Goal: Transaction & Acquisition: Subscribe to service/newsletter

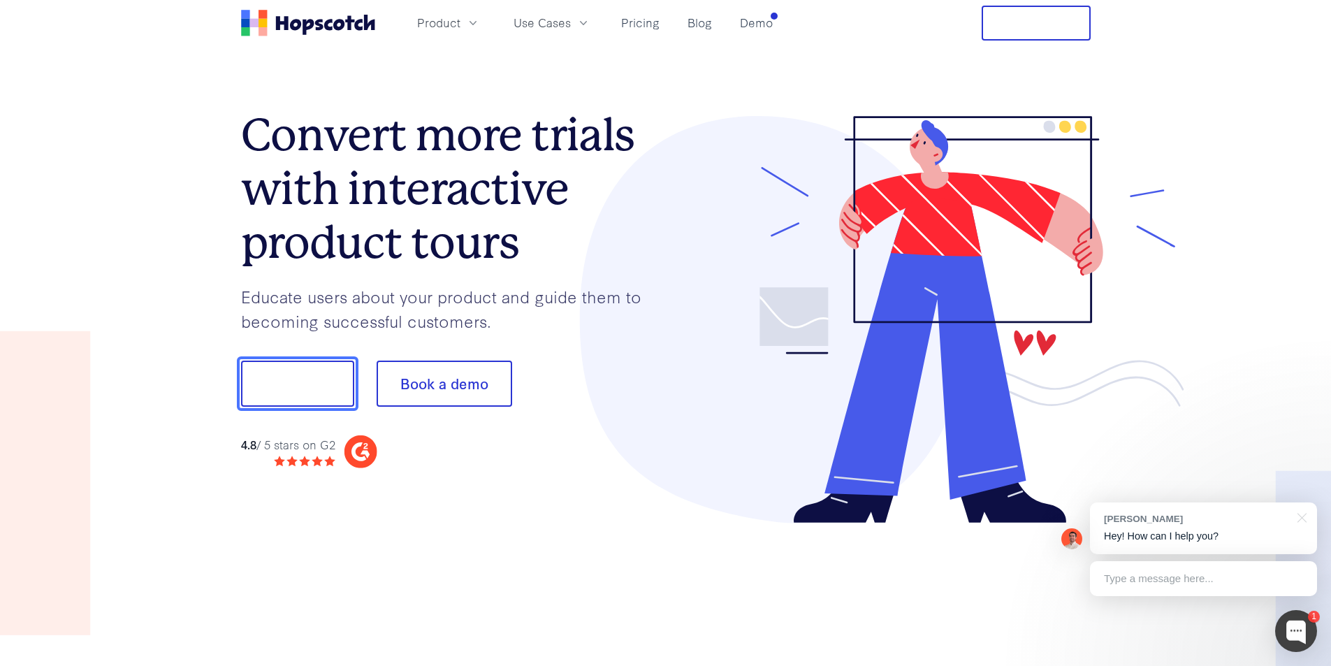
click at [289, 391] on button "Show me!" at bounding box center [297, 383] width 113 height 46
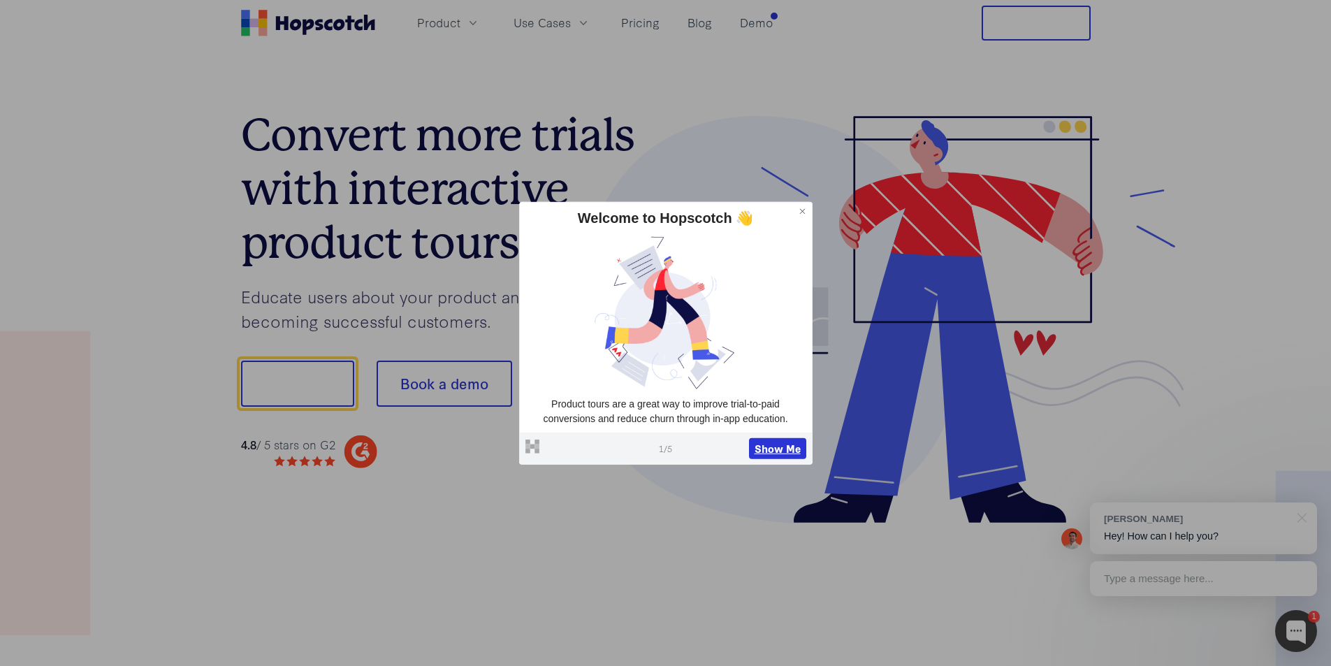
click at [769, 447] on button "Show Me" at bounding box center [777, 448] width 57 height 21
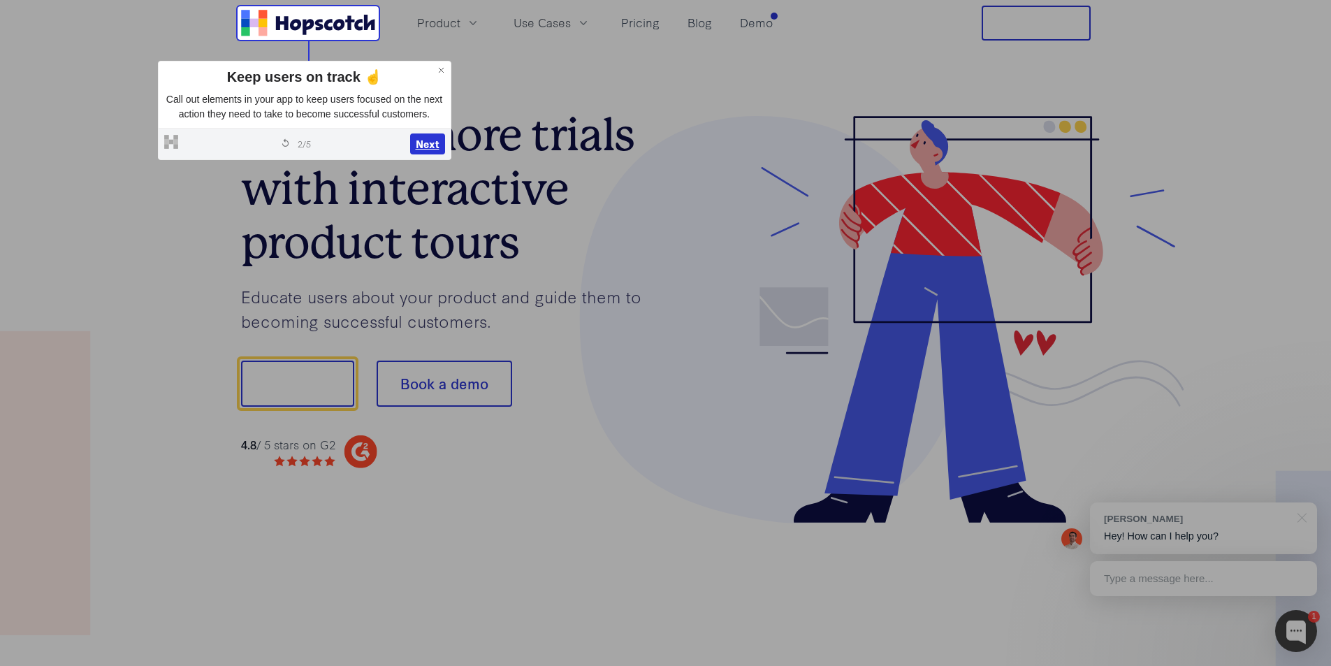
click at [431, 147] on button "Next" at bounding box center [427, 143] width 35 height 21
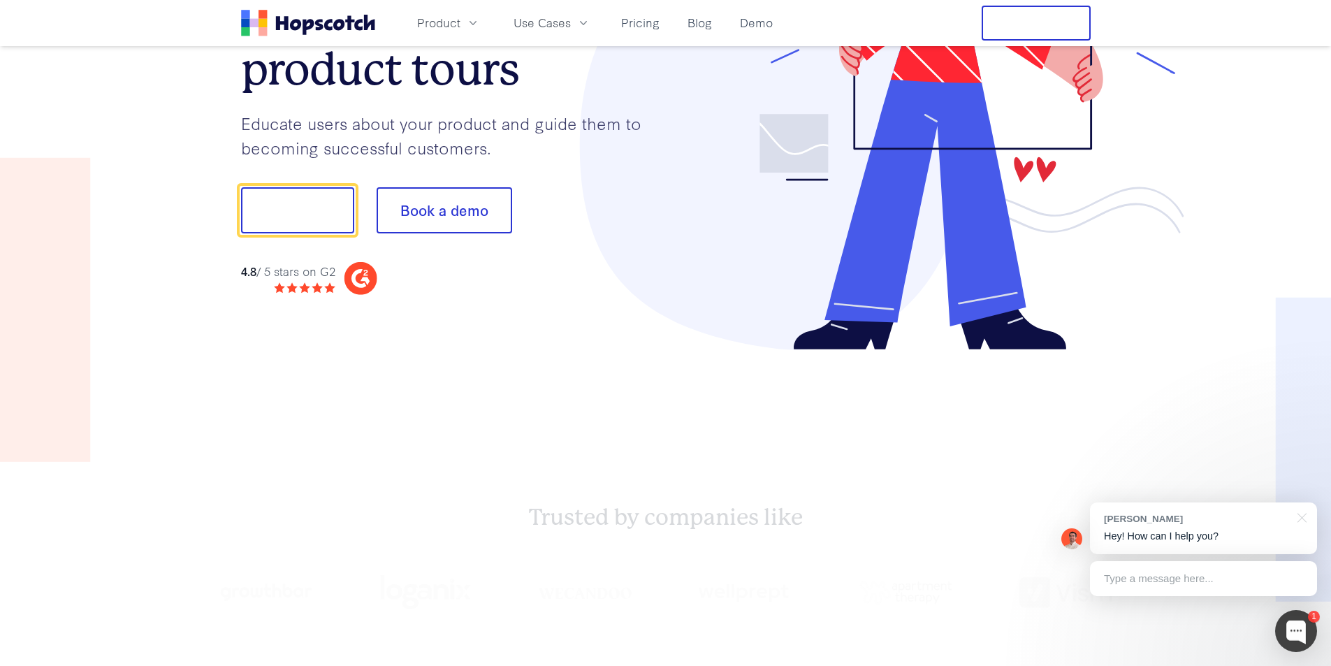
scroll to position [174, 0]
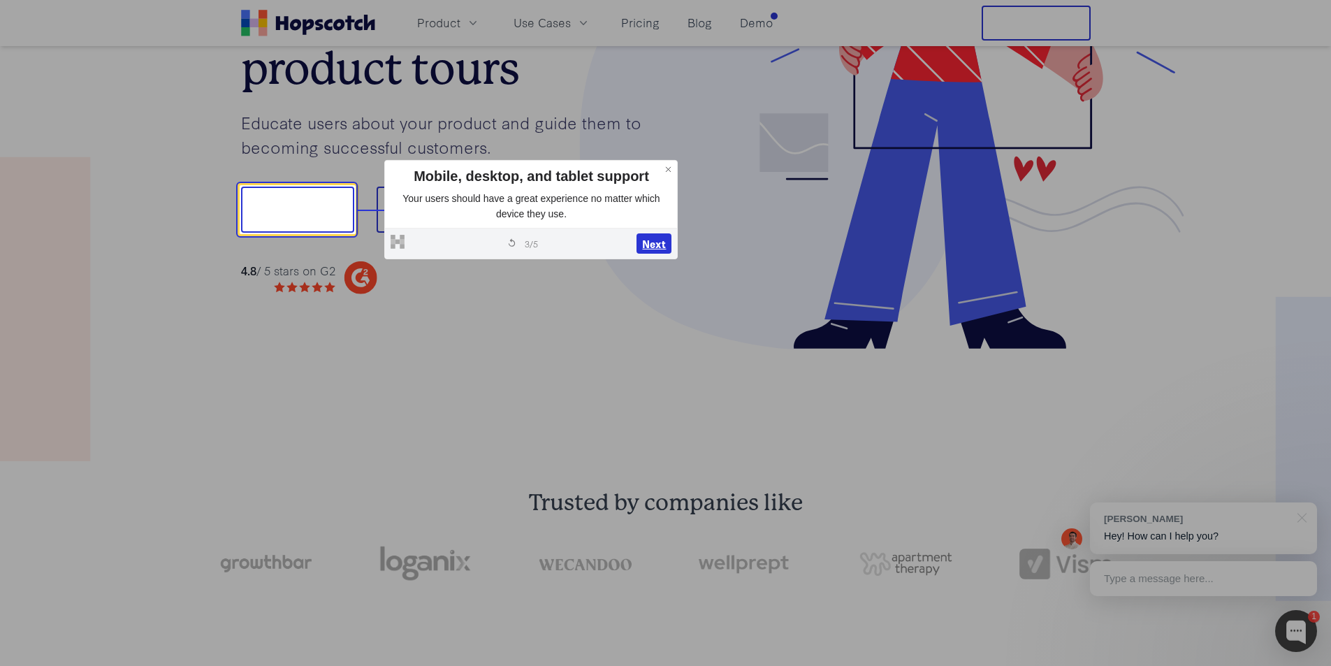
click at [657, 242] on button "Next" at bounding box center [653, 243] width 35 height 21
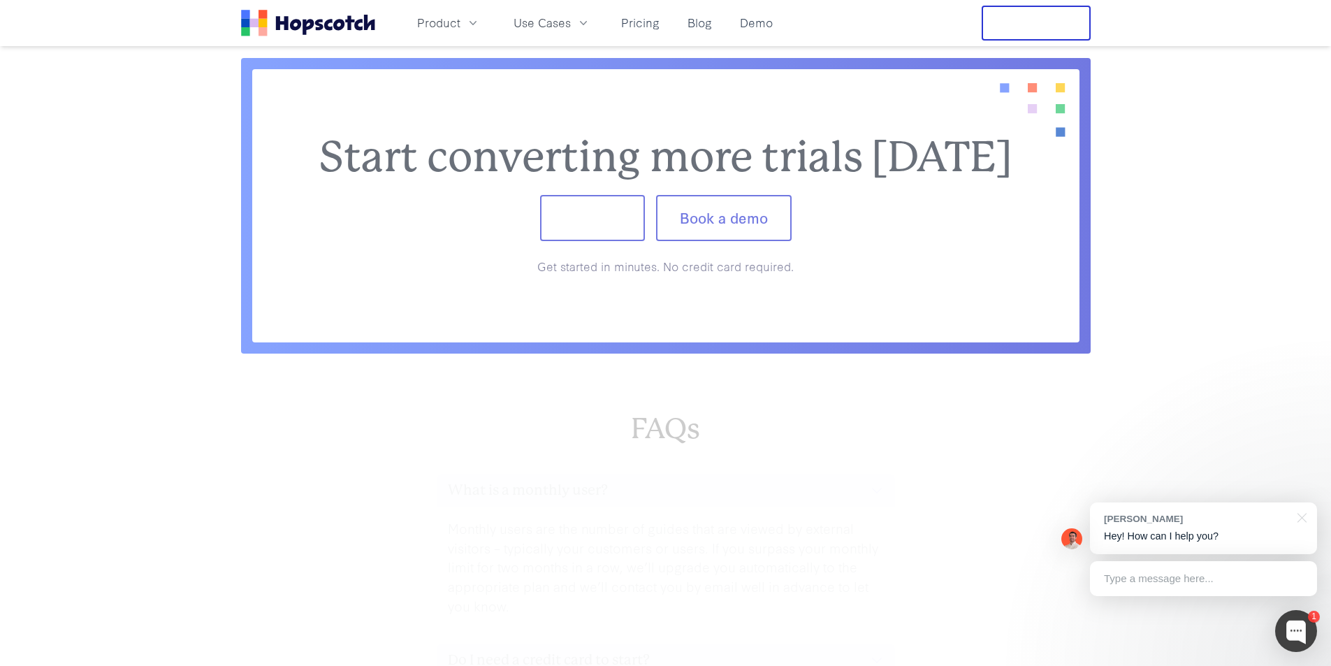
scroll to position [5817, 0]
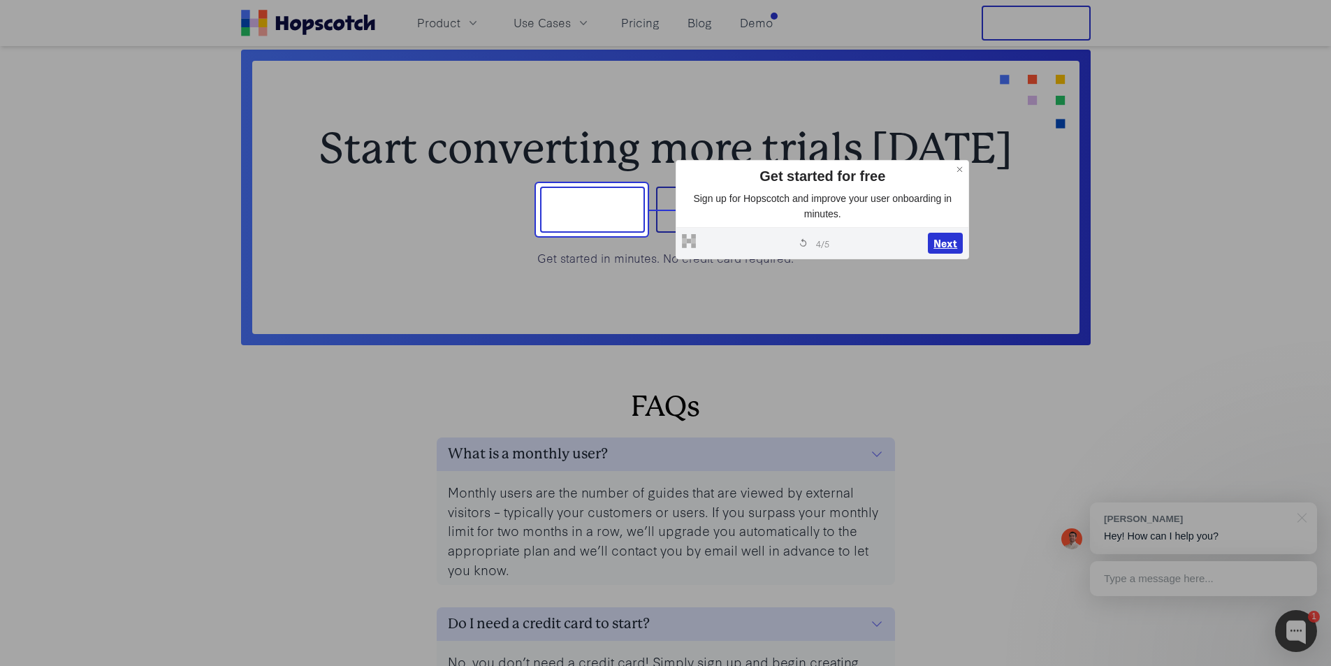
click at [950, 245] on button "Next" at bounding box center [945, 243] width 35 height 21
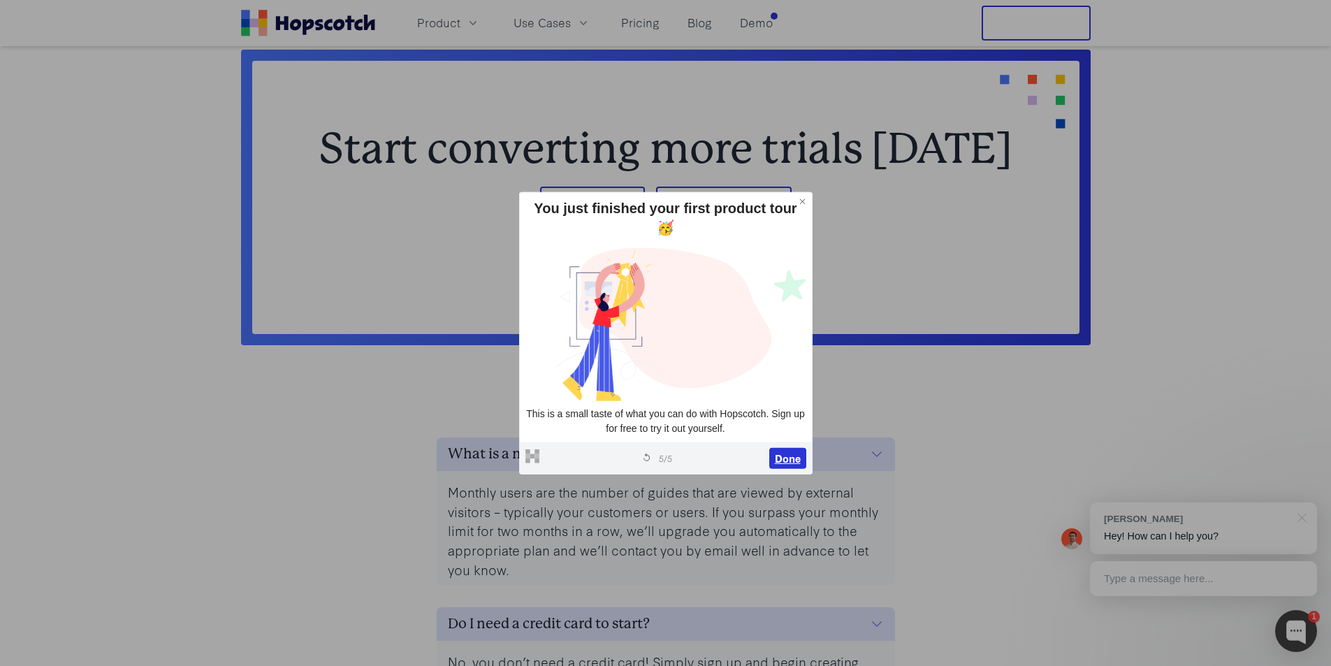
click at [795, 460] on button "Done" at bounding box center [787, 458] width 37 height 21
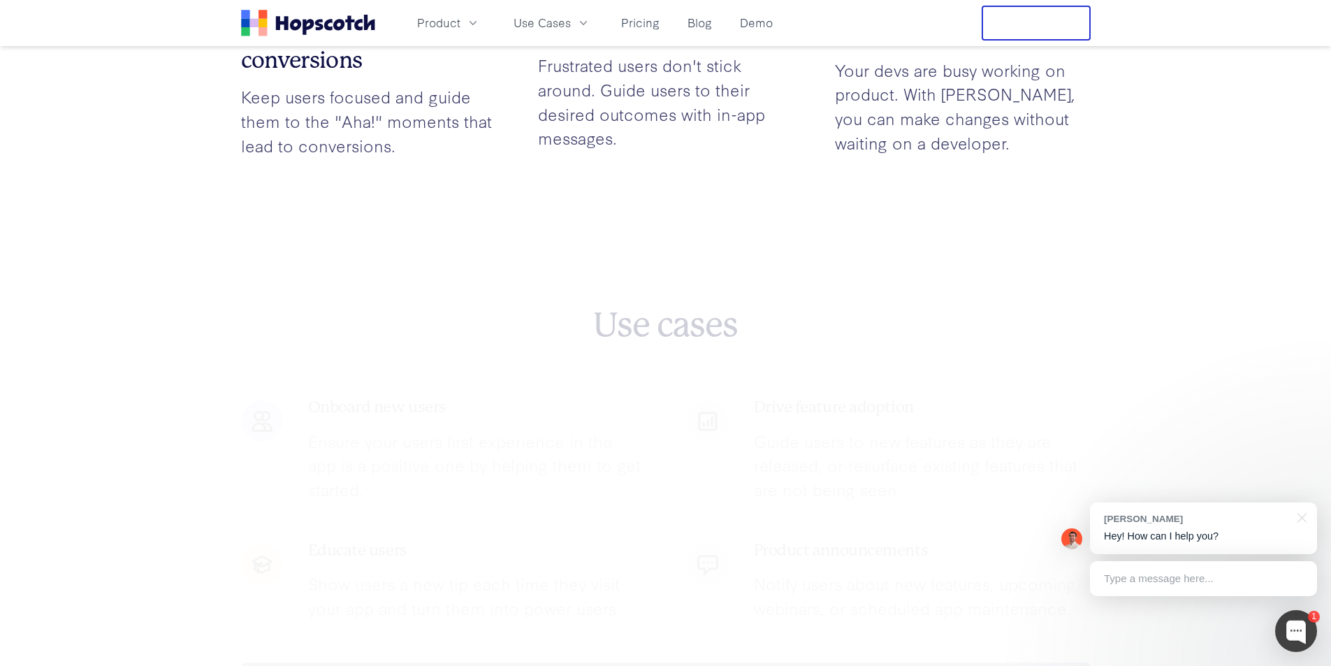
scroll to position [0, 0]
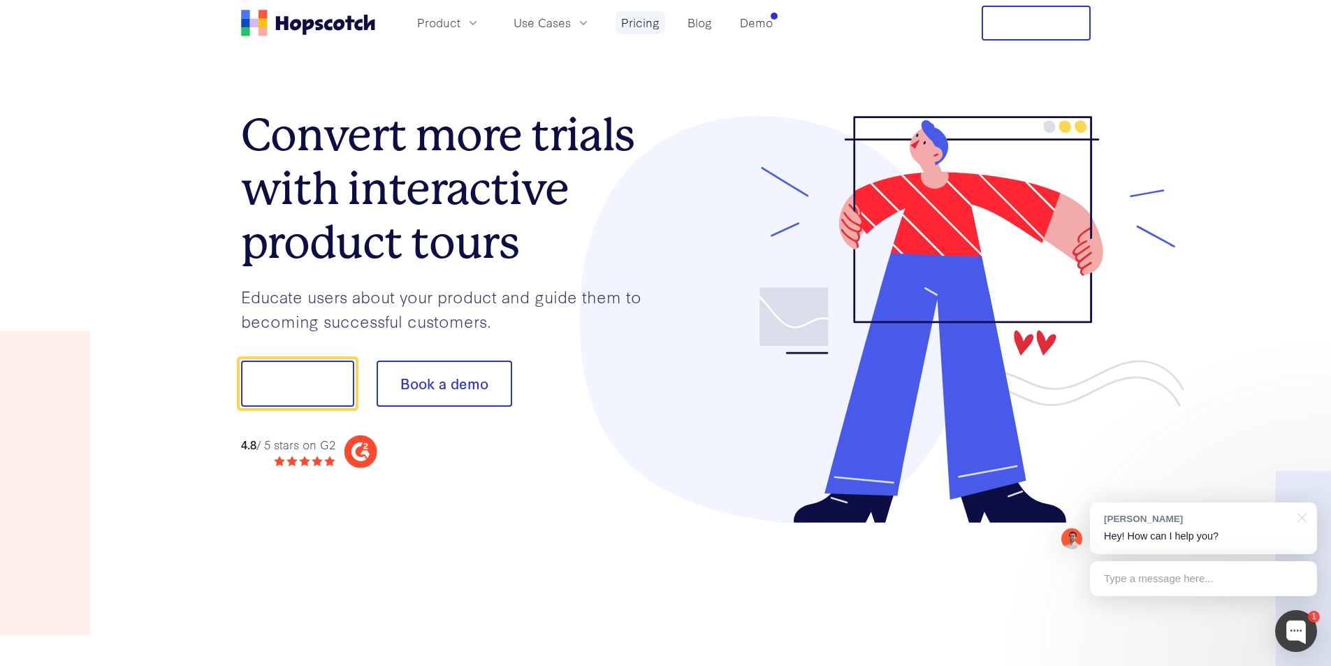
click at [640, 23] on link "Pricing" at bounding box center [640, 22] width 50 height 23
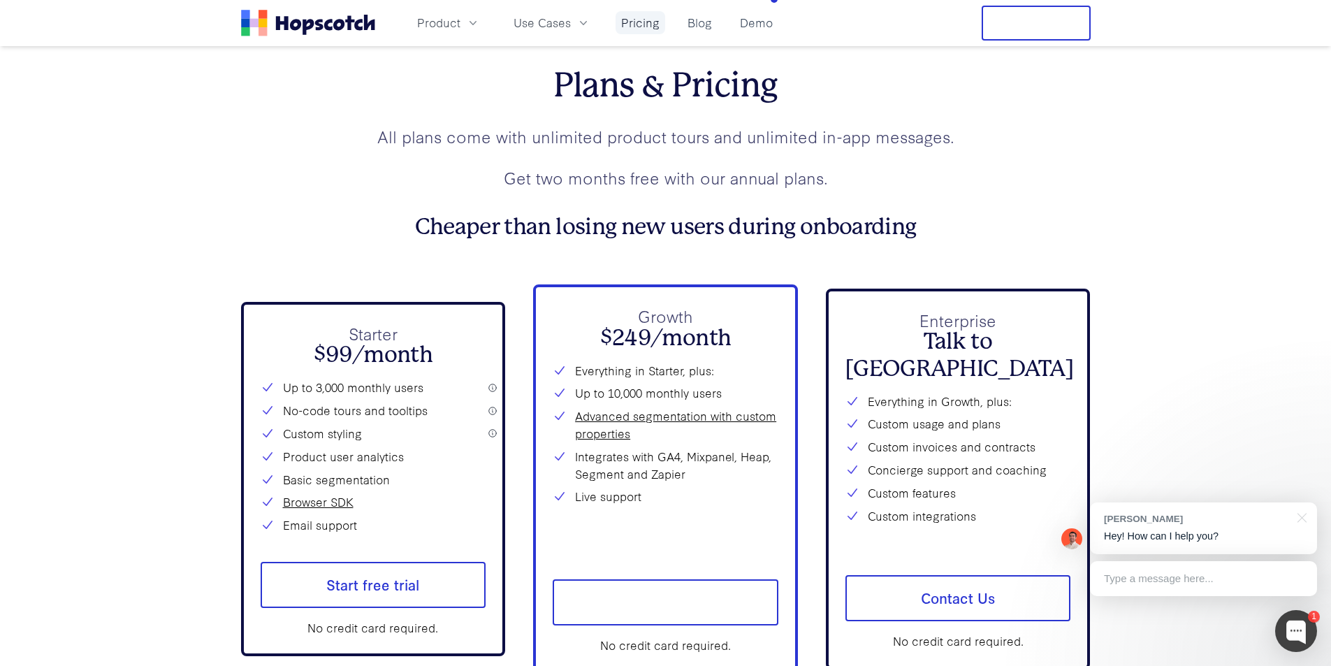
scroll to position [4988, 0]
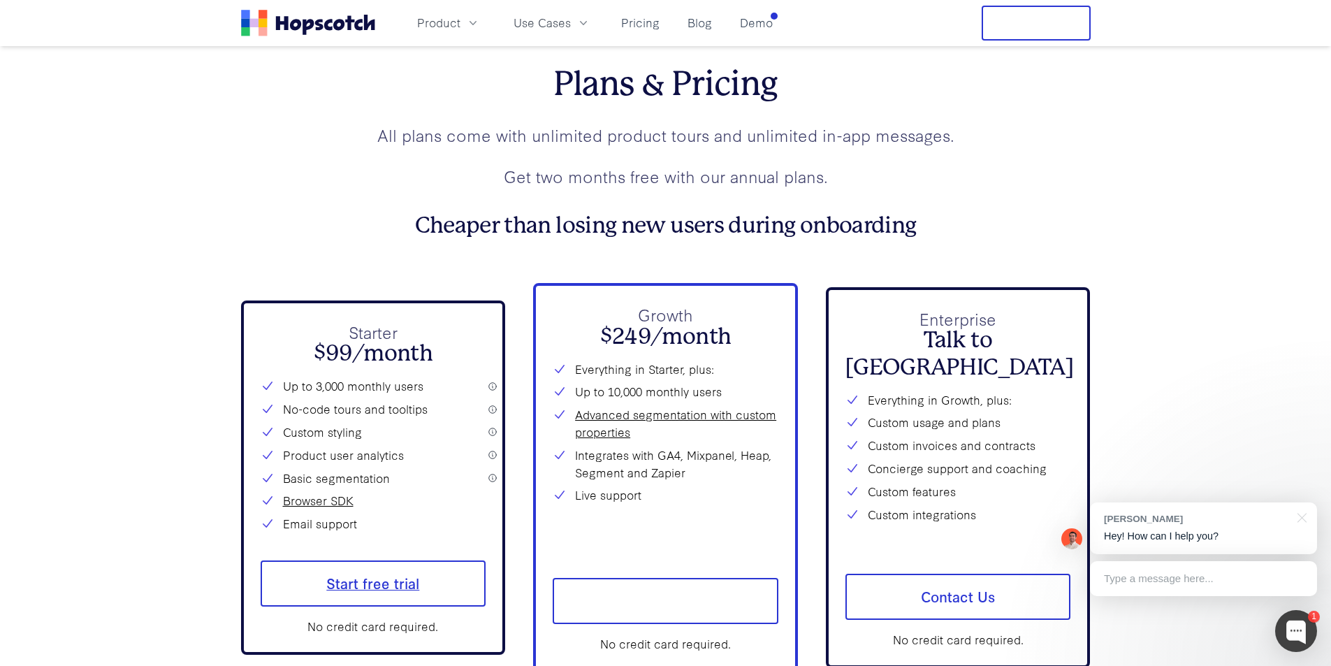
click at [384, 580] on span "Start free trial" at bounding box center [374, 583] width 226 height 46
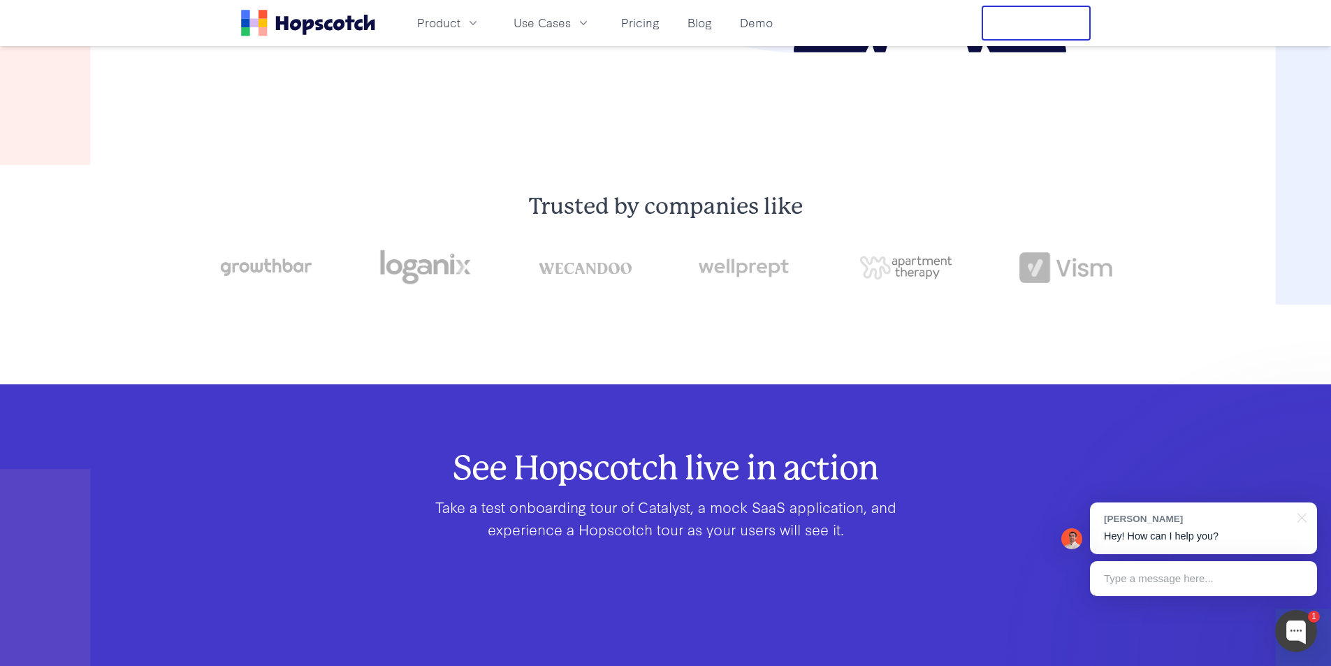
scroll to position [819, 0]
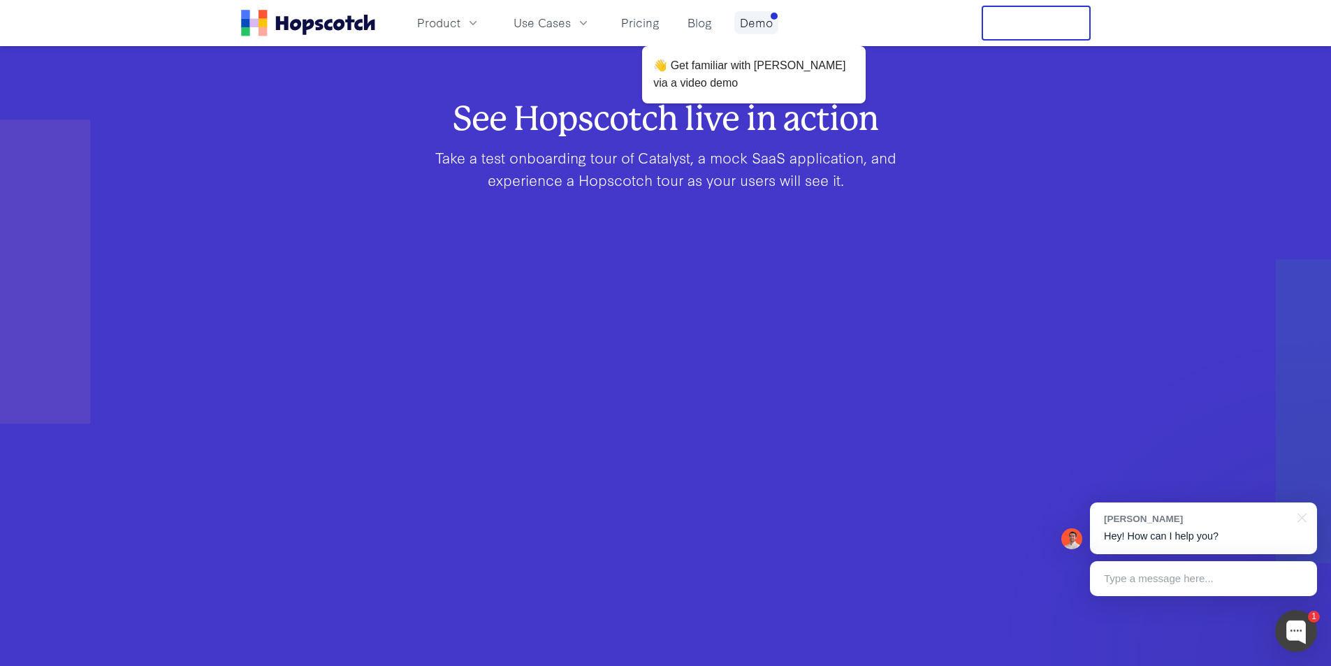
click at [765, 24] on link "Demo" at bounding box center [756, 22] width 44 height 23
